Goal: Go to known website: Access a specific website the user already knows

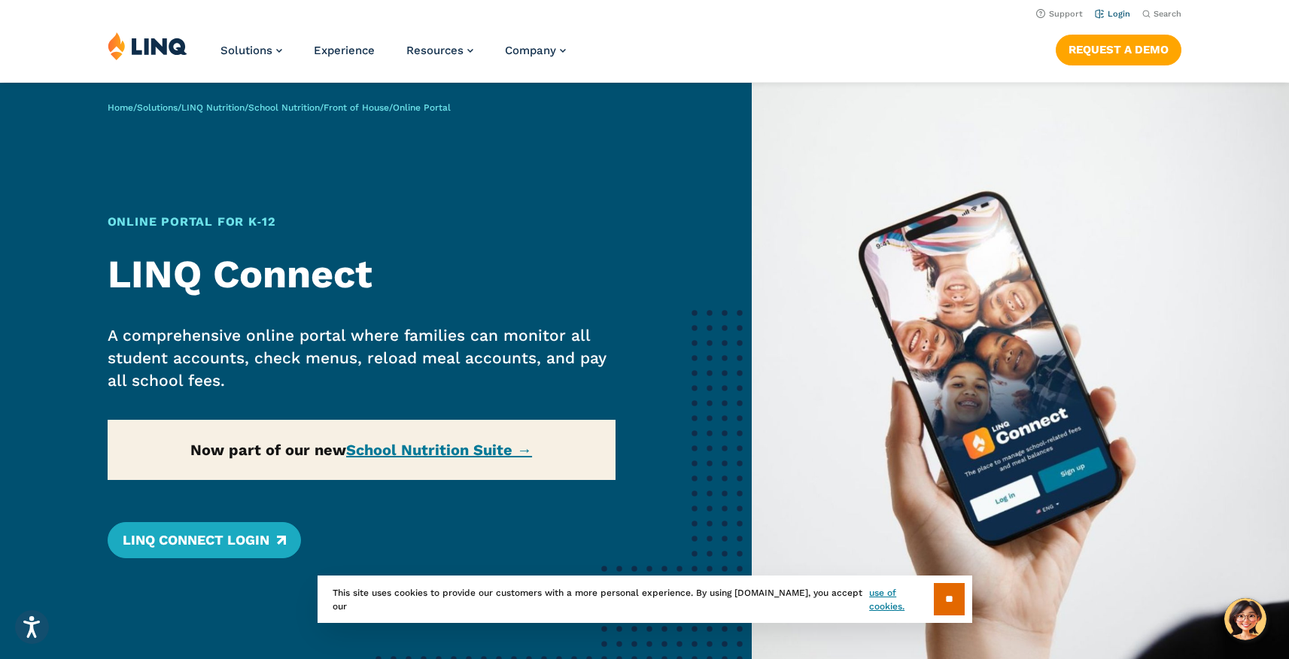
click at [1119, 11] on link "Login" at bounding box center [1112, 14] width 35 height 10
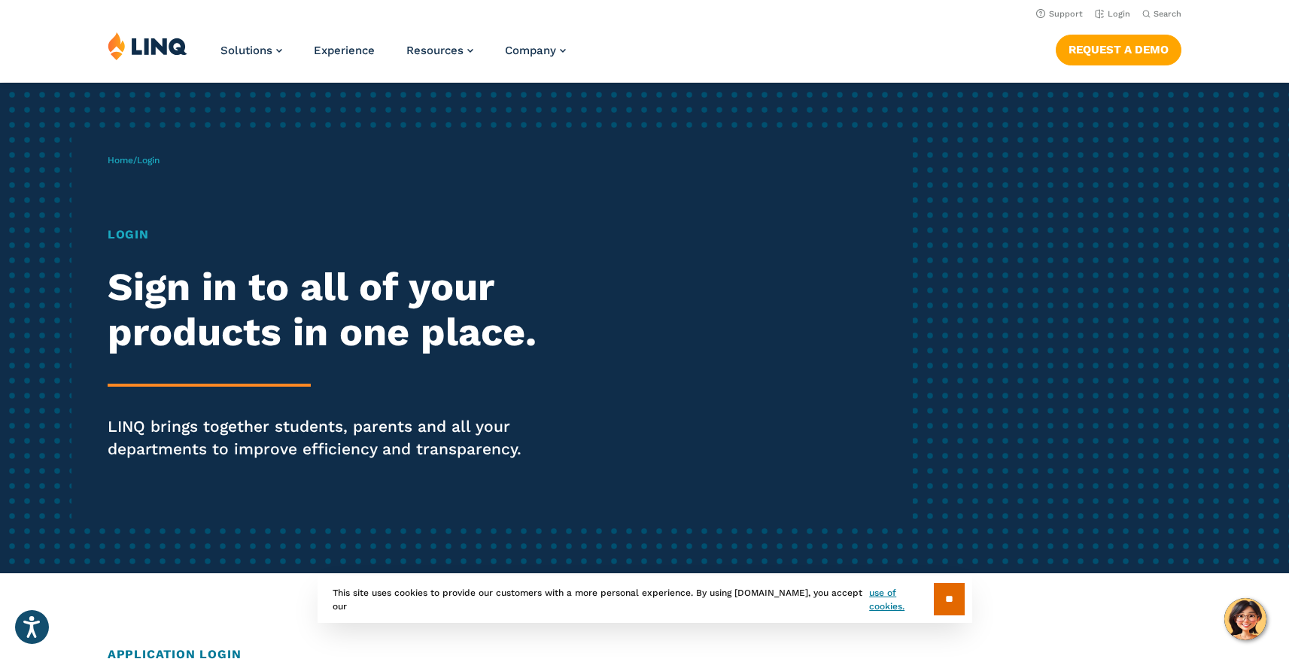
click at [134, 240] on h1 "Login" at bounding box center [356, 235] width 497 height 18
click at [155, 164] on span "Login" at bounding box center [148, 160] width 23 height 11
click at [111, 308] on h2 "Sign in to all of your products in one place." at bounding box center [356, 310] width 497 height 90
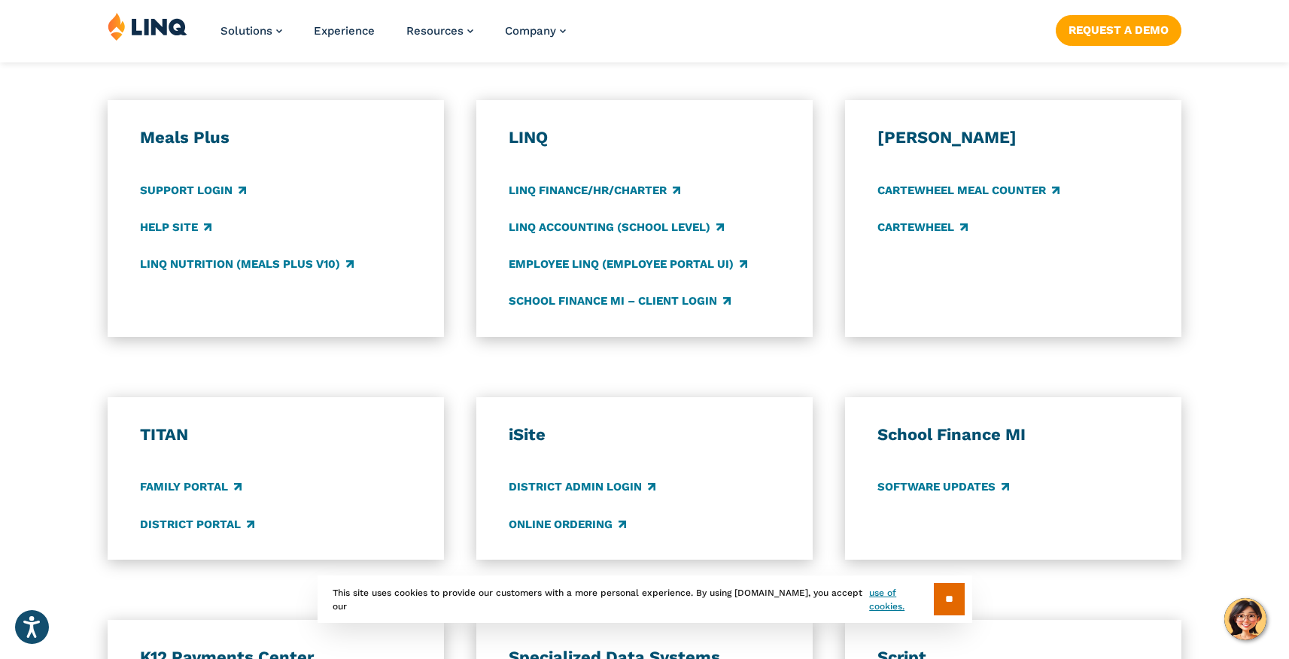
scroll to position [1176, 0]
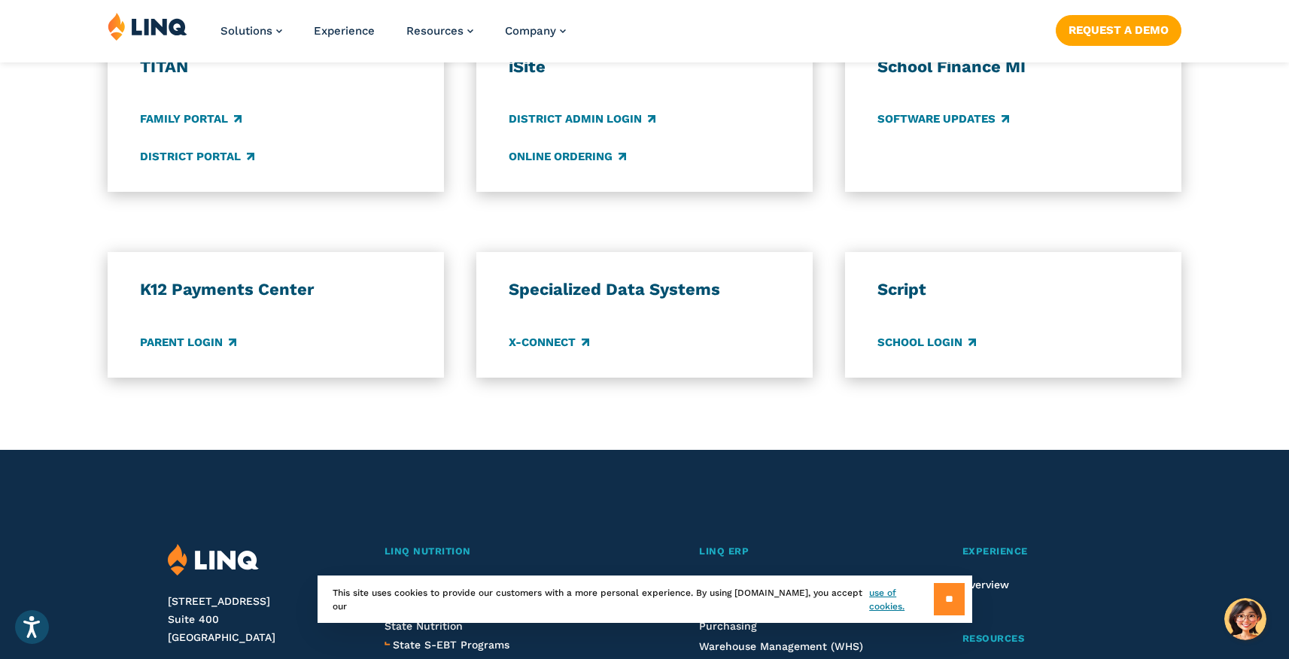
click at [940, 589] on input "**" at bounding box center [949, 599] width 31 height 32
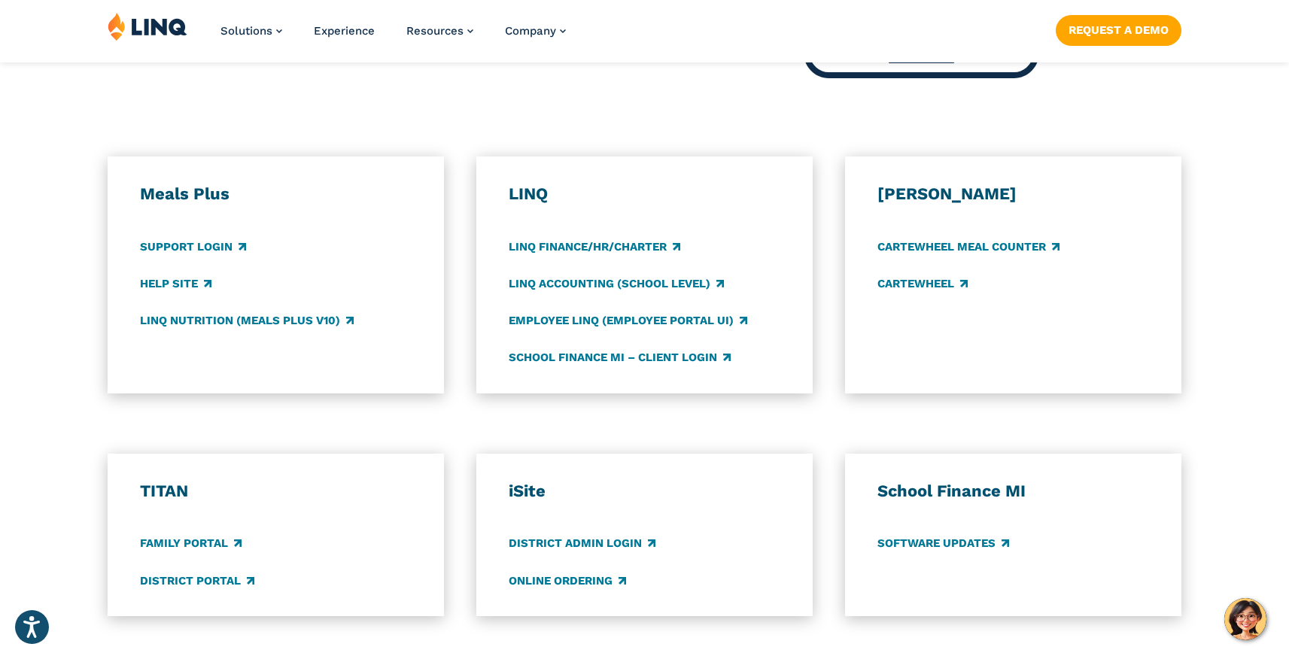
scroll to position [751, 0]
click at [188, 548] on link "Family Portal" at bounding box center [191, 544] width 102 height 17
